Goal: Navigation & Orientation: Go to known website

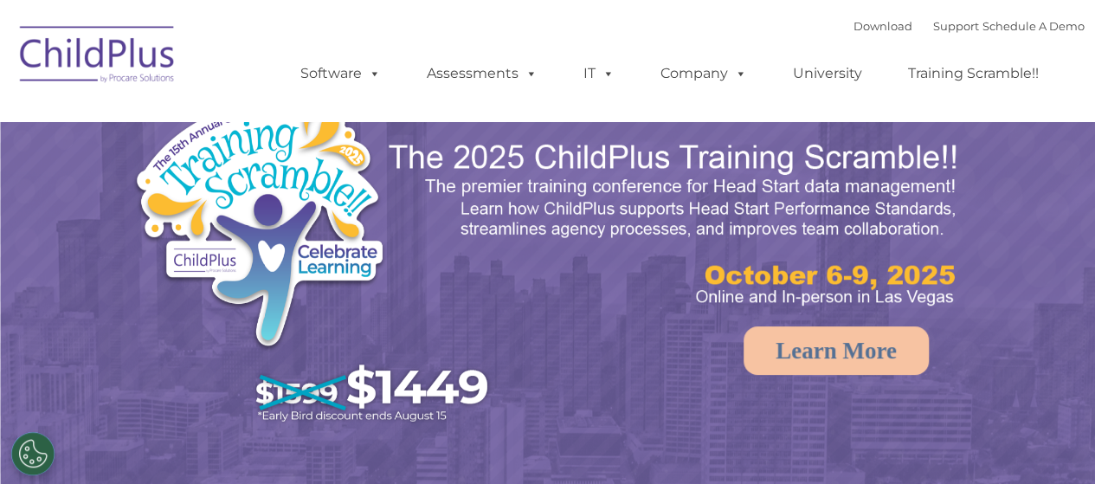
select select "MEDIUM"
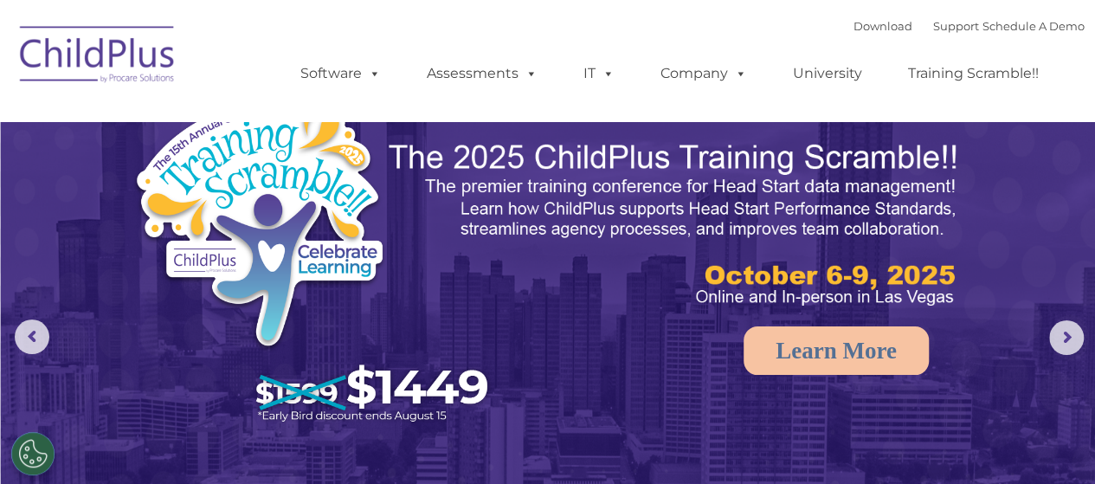
click at [100, 53] on img at bounding box center [97, 57] width 173 height 87
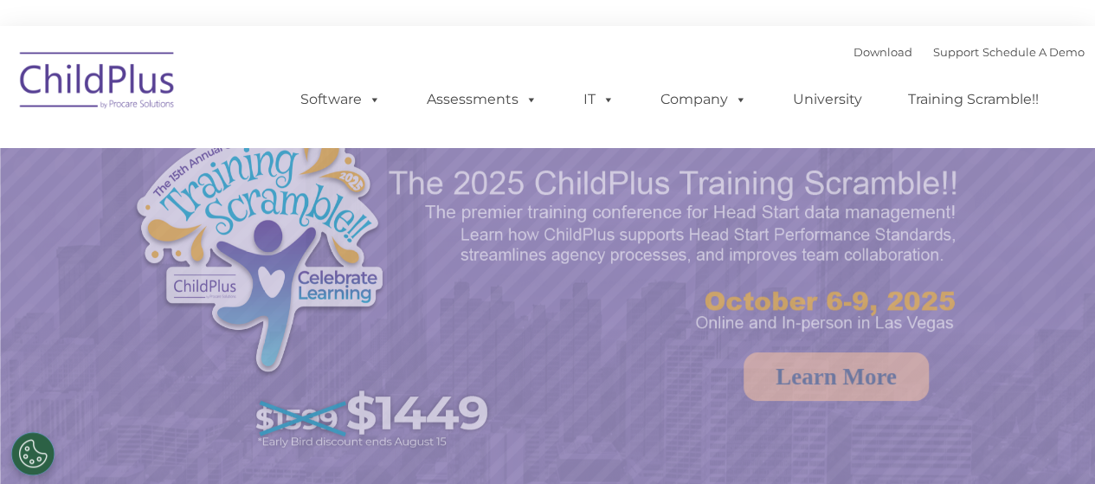
select select "MEDIUM"
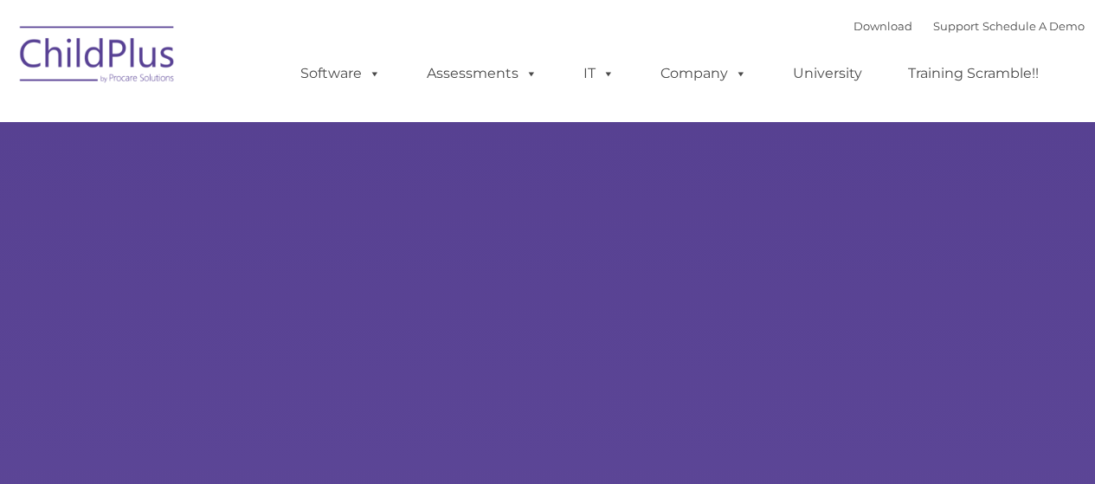
select select "MEDIUM"
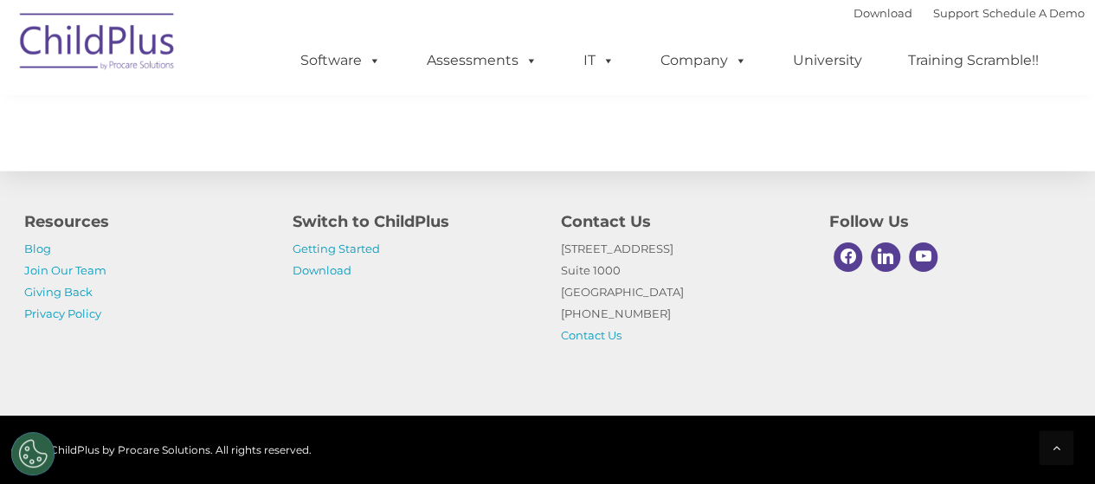
scroll to position [2131, 0]
